Goal: Task Accomplishment & Management: Manage account settings

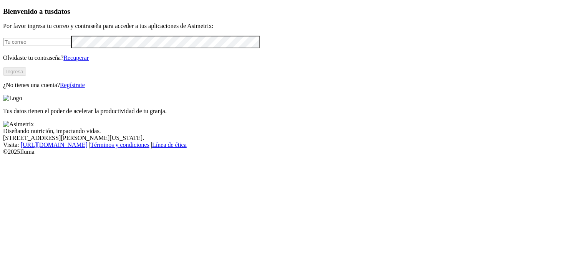
click at [71, 46] on input "email" at bounding box center [37, 42] width 68 height 8
type input "[PERSON_NAME][EMAIL_ADDRESS][DOMAIN_NAME]"
click at [73, 48] on div "[PERSON_NAME][EMAIL_ADDRESS][DOMAIN_NAME]" at bounding box center [281, 42] width 556 height 13
click input "submit" at bounding box center [0, 0] width 0 height 0
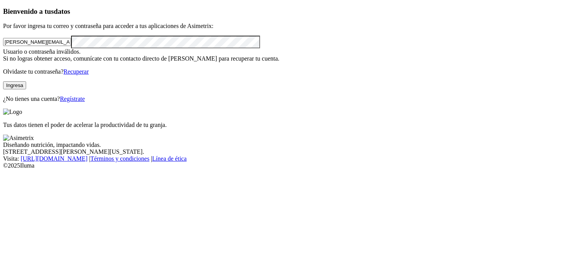
click input "submit" at bounding box center [0, 0] width 0 height 0
click at [26, 90] on button "Ingresa" at bounding box center [14, 85] width 23 height 8
click at [71, 46] on input "[PERSON_NAME][EMAIL_ADDRESS][DOMAIN_NAME]" at bounding box center [37, 42] width 68 height 8
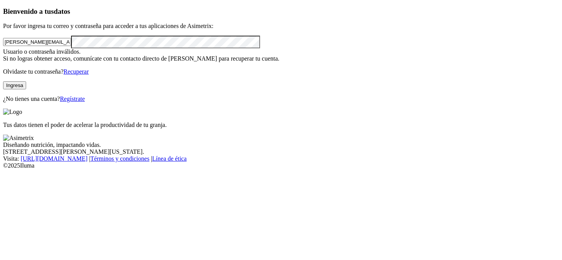
click input "submit" at bounding box center [0, 0] width 0 height 0
click at [26, 90] on button "Ingresa" at bounding box center [14, 85] width 23 height 8
click input "submit" at bounding box center [0, 0] width 0 height 0
